Goal: Information Seeking & Learning: Learn about a topic

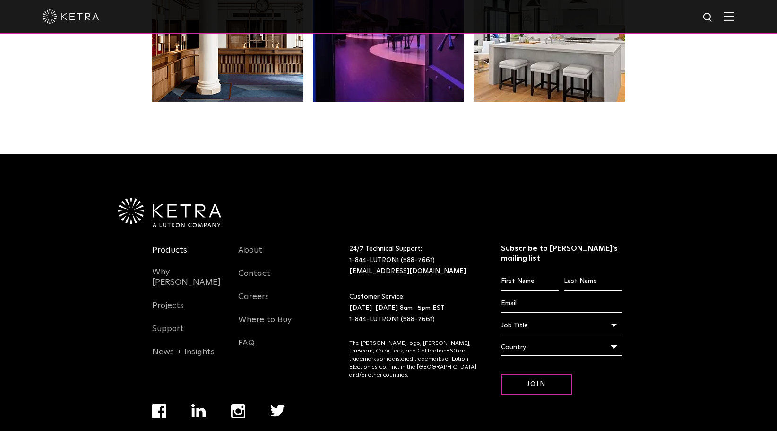
click at [165, 245] on link "Products" at bounding box center [169, 256] width 35 height 22
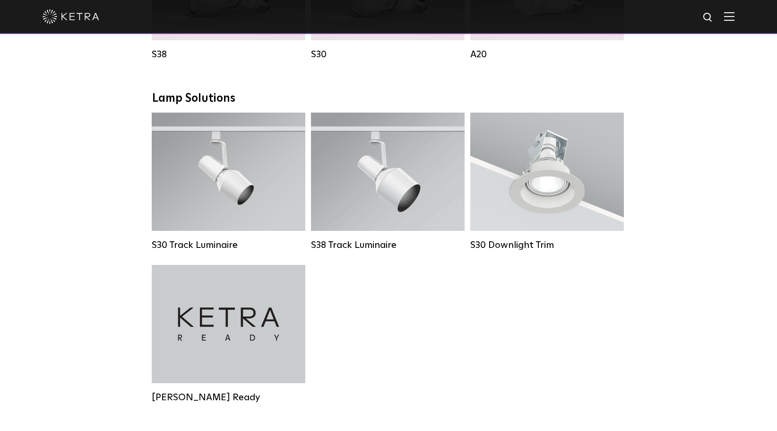
scroll to position [823, 0]
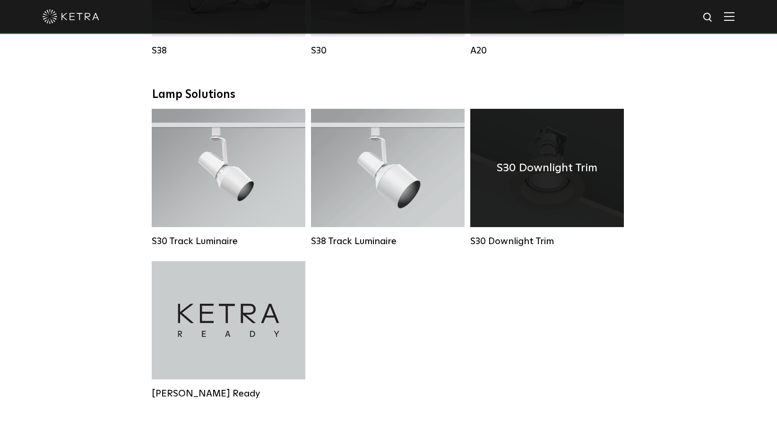
click at [570, 215] on div "S30 Downlight Trim" at bounding box center [547, 168] width 154 height 118
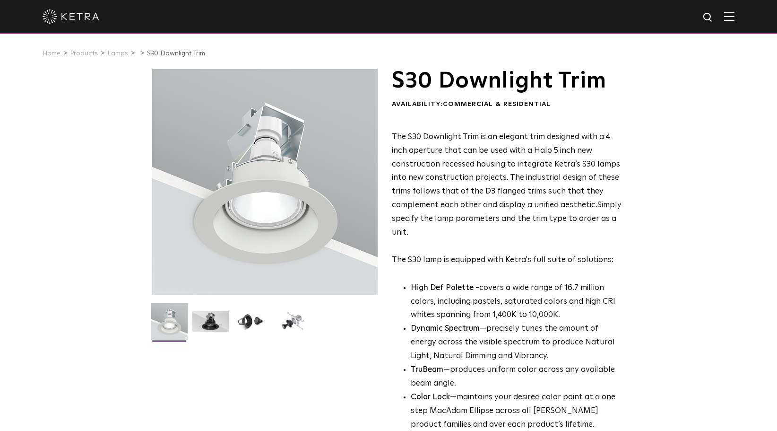
scroll to position [47, 0]
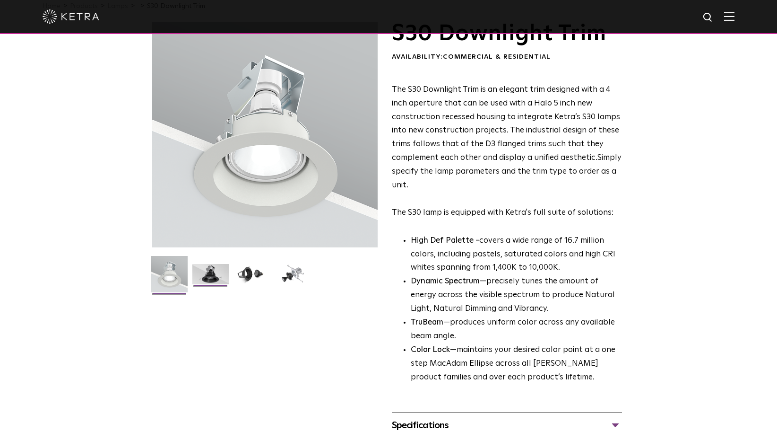
click at [211, 276] on img at bounding box center [210, 277] width 36 height 27
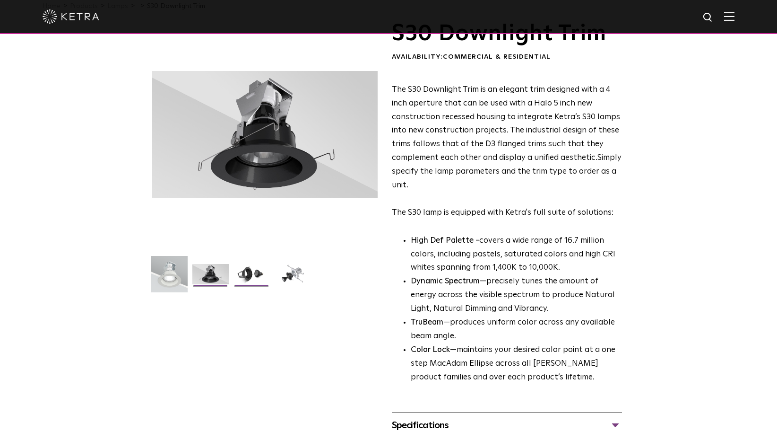
click at [247, 276] on img at bounding box center [251, 277] width 36 height 27
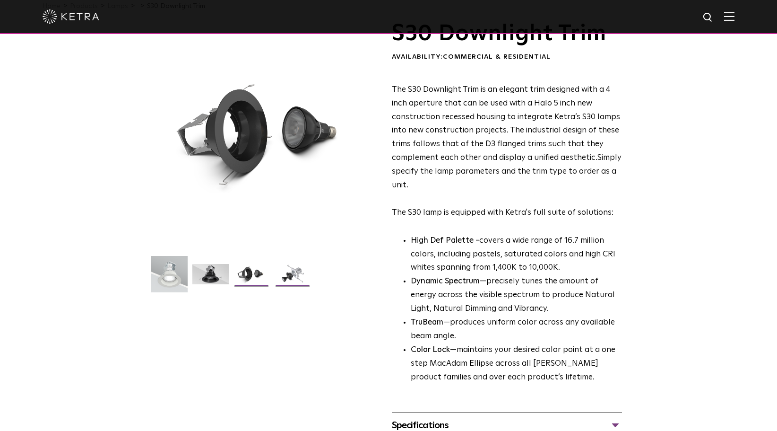
click at [286, 279] on img at bounding box center [293, 277] width 36 height 27
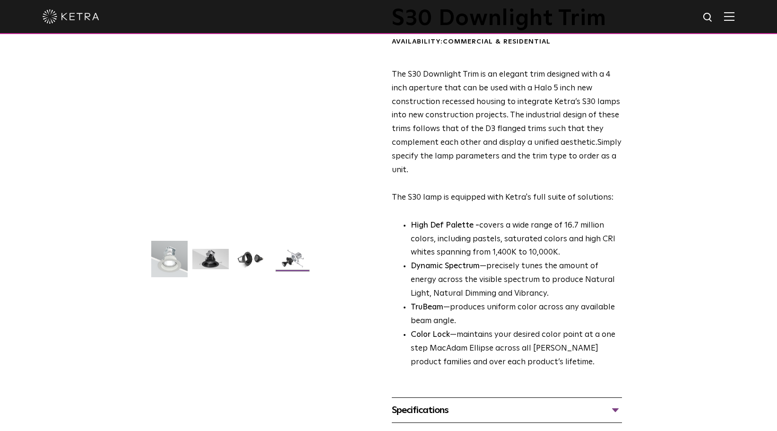
scroll to position [331, 0]
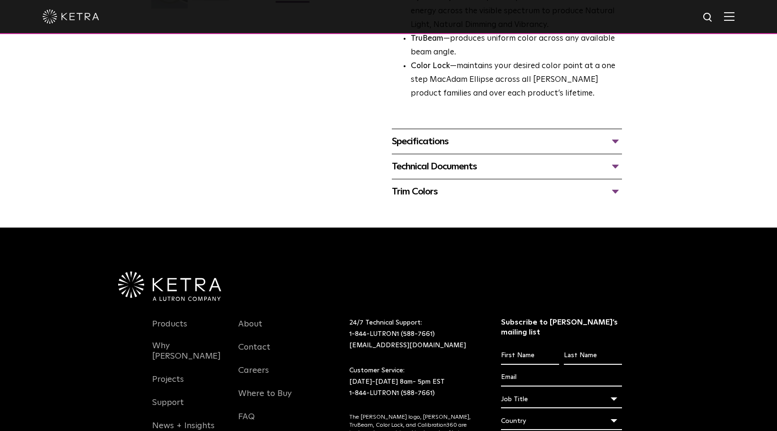
click at [453, 138] on div "Specifications" at bounding box center [507, 141] width 230 height 15
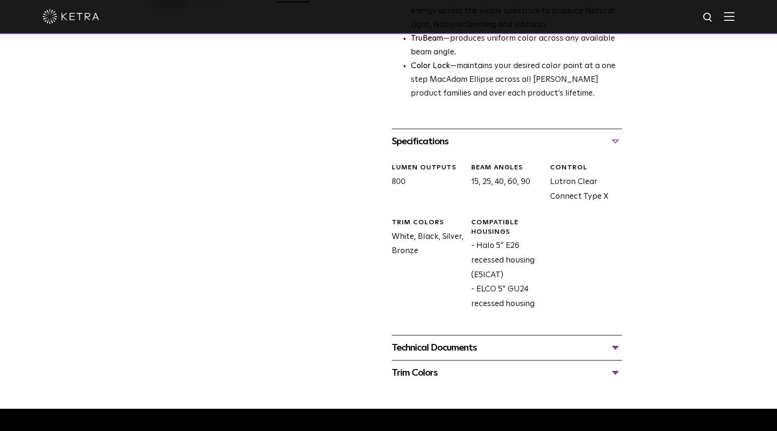
scroll to position [0, 0]
